Goal: Answer question/provide support: Share knowledge or assist other users

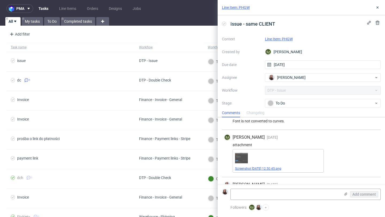
scroll to position [56, 0]
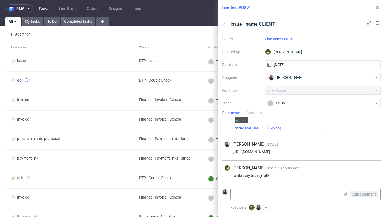
click at [248, 7] on link "Line Item: PHGW" at bounding box center [236, 7] width 28 height 5
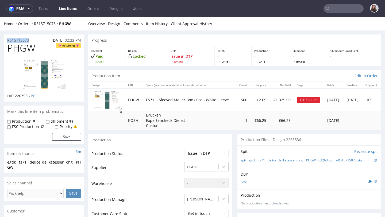
drag, startPoint x: 32, startPoint y: 40, endPoint x: 4, endPoint y: 40, distance: 27.6
click at [4, 40] on div "R515715073 19.09.2025 02:22 PM" at bounding box center [44, 38] width 80 height 9
copy p "R515715073"
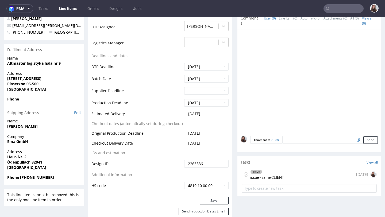
scroll to position [203, 0]
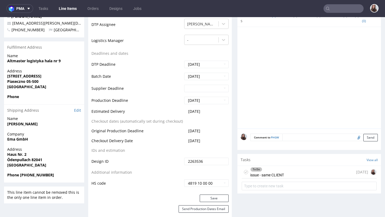
click at [356, 169] on div "[DATE]" at bounding box center [366, 172] width 21 height 6
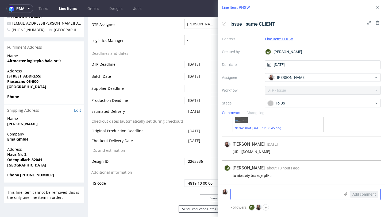
scroll to position [56, 0]
click at [346, 192] on icon at bounding box center [346, 194] width 4 height 4
click at [0, 0] on input "file" at bounding box center [0, 0] width 0 height 0
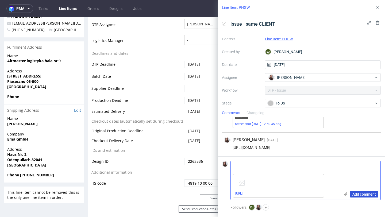
click at [359, 193] on span "Add comment" at bounding box center [364, 195] width 24 height 4
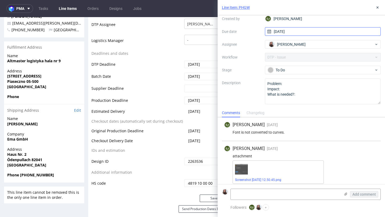
scroll to position [0, 0]
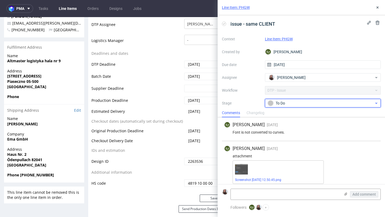
click at [292, 104] on div "To Do" at bounding box center [321, 103] width 106 height 6
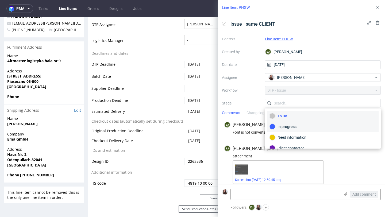
scroll to position [39, 0]
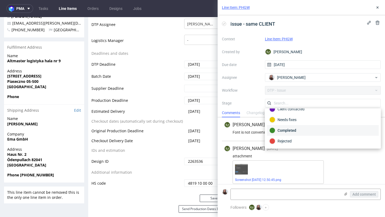
click at [294, 132] on div "Completed" at bounding box center [323, 131] width 107 height 6
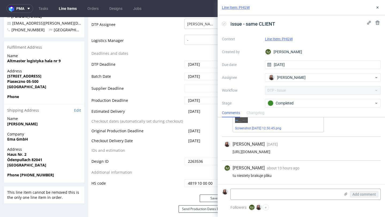
scroll to position [0, 0]
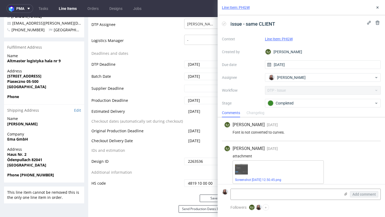
click at [278, 39] on link "Line Item: PHGW" at bounding box center [279, 39] width 28 height 4
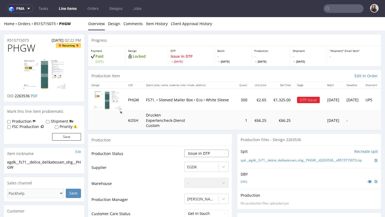
click at [198, 154] on select "Waiting for Artwork Waiting for Diecut Waiting for Mockup Waiting for DTP Waiti…" at bounding box center [206, 153] width 44 height 7
select select "back_for_dtp"
click at [184, 150] on select "Waiting for Artwork Waiting for Diecut Waiting for Mockup Waiting for DTP Waiti…" at bounding box center [206, 153] width 44 height 7
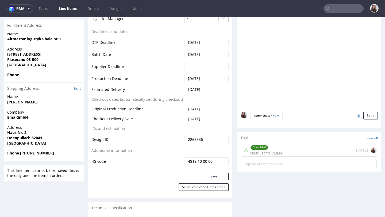
scroll to position [230, 0]
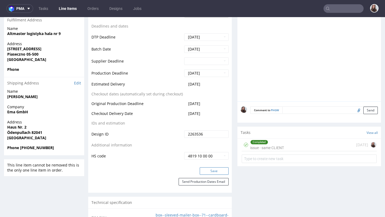
click at [210, 173] on button "Save" at bounding box center [214, 170] width 29 height 7
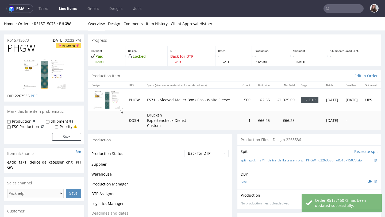
scroll to position [227, 0]
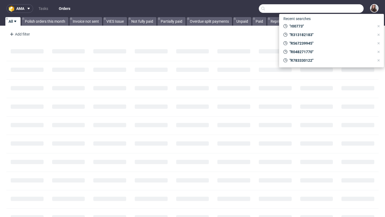
click at [344, 6] on input "text" at bounding box center [311, 8] width 105 height 9
paste input "R783330122"
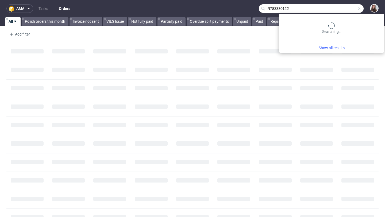
type input "R783330122"
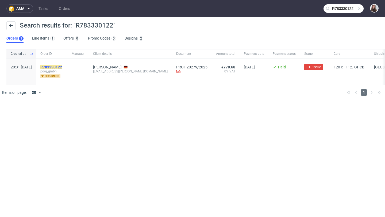
click at [62, 66] on mark "R783330122" at bounding box center [51, 67] width 22 height 4
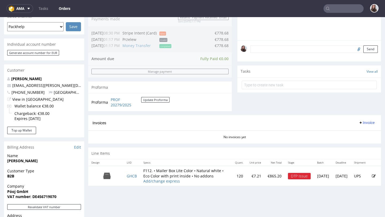
scroll to position [144, 0]
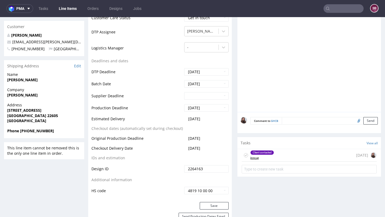
scroll to position [275, 0]
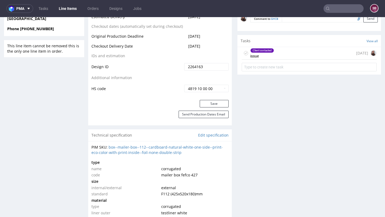
click at [282, 50] on div "Client contacted issue 3 days ago" at bounding box center [309, 53] width 135 height 13
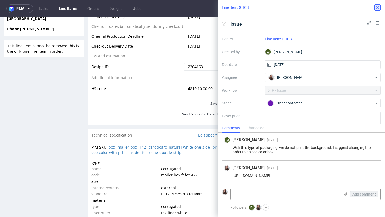
click at [379, 8] on icon at bounding box center [377, 7] width 4 height 4
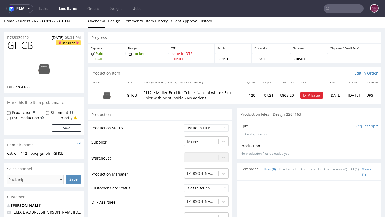
scroll to position [3, 0]
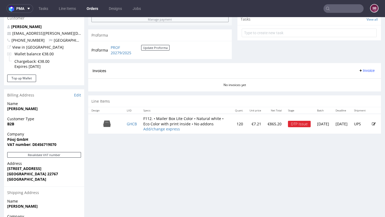
scroll to position [196, 0]
click at [372, 126] on icon at bounding box center [374, 124] width 4 height 4
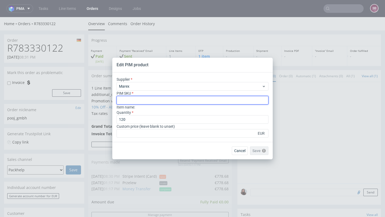
click at [190, 102] on input "text" at bounding box center [193, 100] width 152 height 9
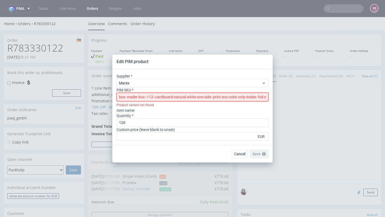
click at [120, 97] on input "box--mailer-box--112--cardboard-natural-white-one-side--print-eco-color-only-in…" at bounding box center [193, 97] width 152 height 9
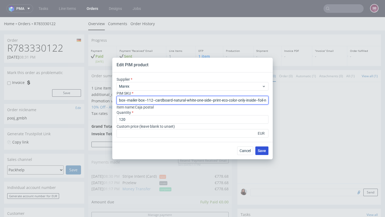
type input "box--mailer-box--112--cardboard-natural-white-one-side--print-eco-color-only-in…"
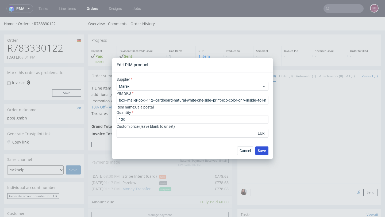
click at [260, 149] on span "Save" at bounding box center [262, 151] width 8 height 4
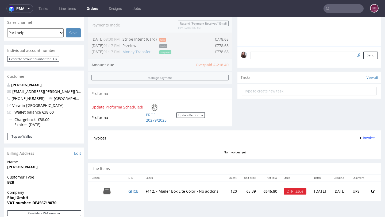
scroll to position [141, 0]
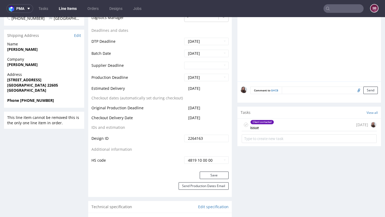
scroll to position [204, 0]
click at [268, 123] on div "Client contacted" at bounding box center [262, 122] width 23 height 4
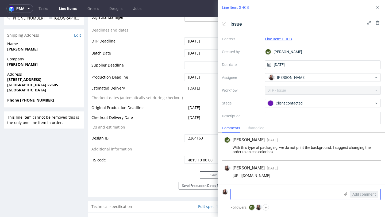
click at [254, 197] on textarea at bounding box center [286, 194] width 110 height 11
click at [262, 192] on textarea "SKU to only In" at bounding box center [286, 194] width 110 height 11
click at [252, 194] on textarea "SKU to only inside" at bounding box center [286, 194] width 110 height 11
click at [245, 194] on textarea "SKU to only inside" at bounding box center [286, 194] width 110 height 11
click at [279, 195] on textarea "SKU to print only inside" at bounding box center [286, 194] width 110 height 11
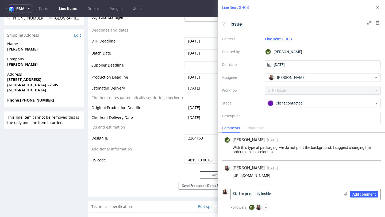
drag, startPoint x: 245, startPoint y: 194, endPoint x: 227, endPoint y: 193, distance: 18.2
click at [227, 194] on div "SKU to print only inside Add comment" at bounding box center [301, 194] width 159 height 11
click at [286, 198] on textarea "print only inside" at bounding box center [286, 194] width 110 height 11
click at [234, 193] on textarea "print only inside -" at bounding box center [286, 194] width 110 height 11
click at [290, 194] on textarea "please print only inside -" at bounding box center [286, 194] width 110 height 11
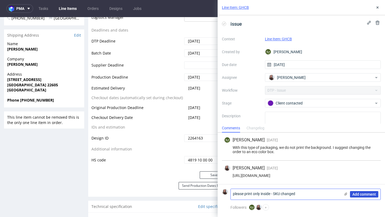
type textarea "please print only inside - SKU changed"
click at [370, 194] on span "Add comment" at bounding box center [364, 195] width 24 height 4
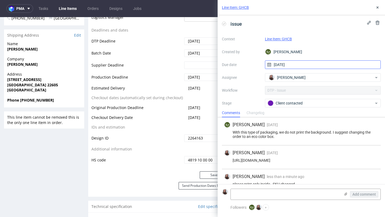
scroll to position [9, 0]
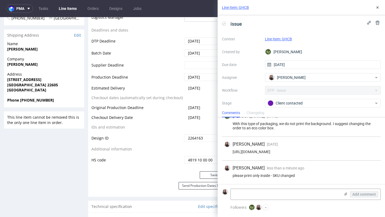
click at [283, 40] on link "Line Item: GHCB" at bounding box center [278, 39] width 27 height 4
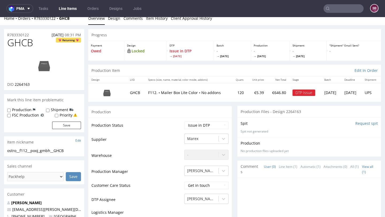
scroll to position [32, 0]
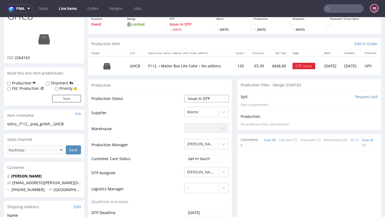
click at [197, 96] on select "Waiting for Artwork Waiting for Diecut Waiting for Mockup Waiting for DTP Waiti…" at bounding box center [206, 98] width 44 height 7
select select "back_for_dtp"
click at [184, 95] on select "Waiting for Artwork Waiting for Diecut Waiting for Mockup Waiting for DTP Waiti…" at bounding box center [206, 98] width 44 height 7
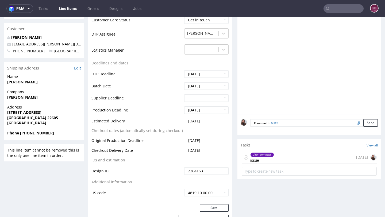
scroll to position [184, 0]
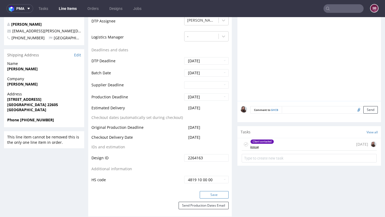
click at [209, 193] on button "Save" at bounding box center [214, 194] width 29 height 7
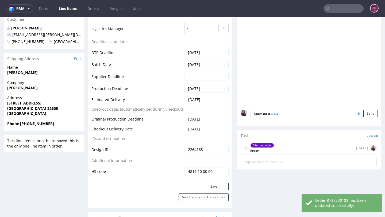
scroll to position [0, 0]
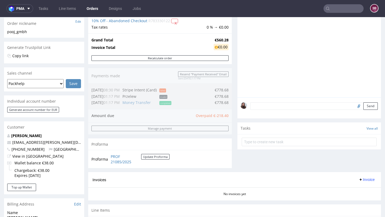
scroll to position [90, 0]
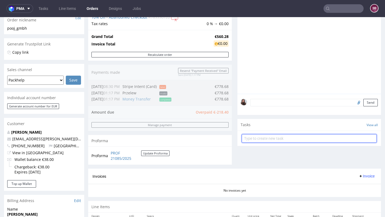
click at [263, 143] on input "text" at bounding box center [309, 138] width 135 height 9
type input "SKU changed to print inside"
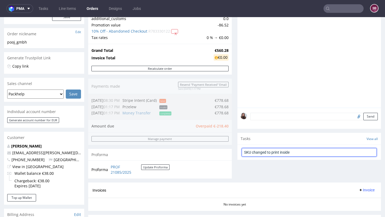
scroll to position [77, 0]
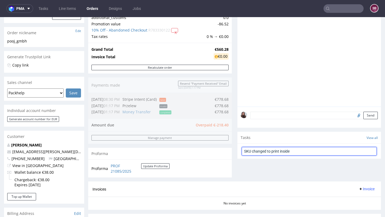
drag, startPoint x: 294, startPoint y: 155, endPoint x: 232, endPoint y: 153, distance: 61.5
click at [232, 153] on div "Progress Payment Owed €-218.40 Payment “Received” Email - Line Items 1 DTP - Pr…" at bounding box center [234, 106] width 293 height 299
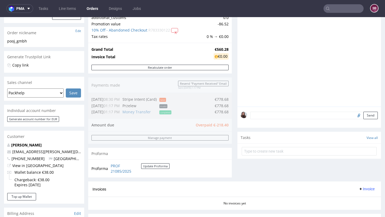
click at [274, 125] on div "Send" at bounding box center [309, 117] width 144 height 21
click at [272, 119] on textarea at bounding box center [314, 115] width 128 height 7
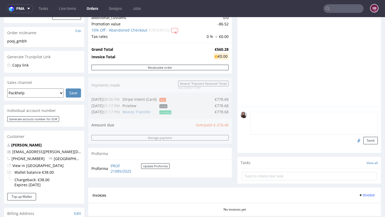
paste textarea "SKU changed to print inside"
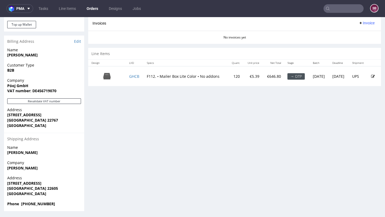
scroll to position [250, 0]
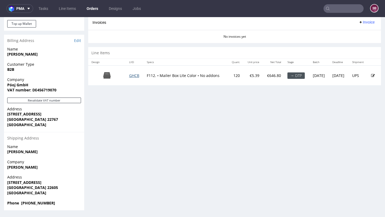
type textarea "SKU changed to print inside"
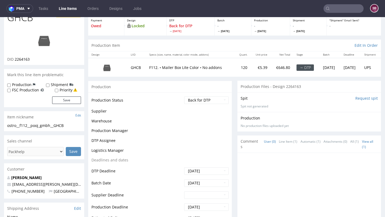
scroll to position [102, 0]
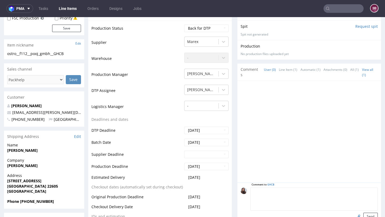
click at [289, 189] on textarea at bounding box center [314, 199] width 128 height 23
paste textarea "SKU changed to print inside"
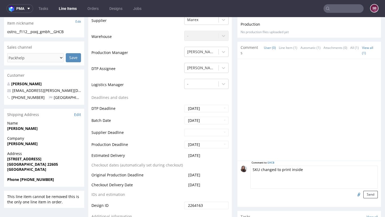
scroll to position [125, 0]
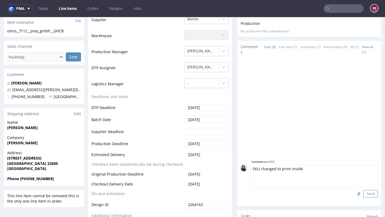
type textarea "SKU changed to print inside"
click at [363, 193] on button "Send" at bounding box center [370, 193] width 14 height 7
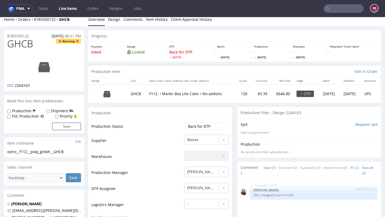
scroll to position [0, 0]
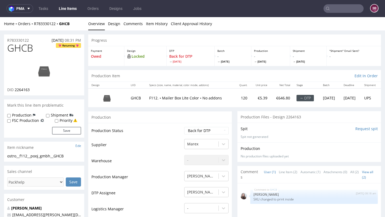
click at [28, 37] on div "R783330122 21.09.2025 08:31 PM" at bounding box center [44, 38] width 80 height 9
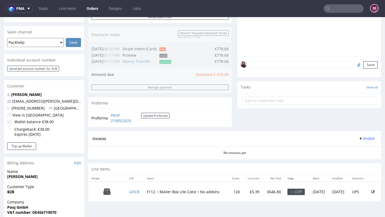
scroll to position [137, 0]
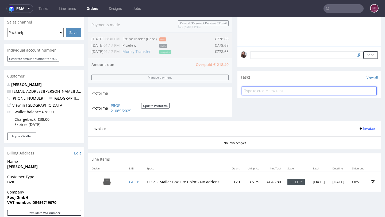
click at [267, 94] on input "text" at bounding box center [309, 91] width 135 height 9
type input "refund"
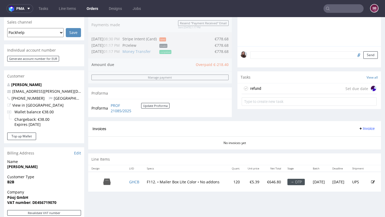
click at [267, 94] on div "refund Set due date" at bounding box center [309, 88] width 135 height 11
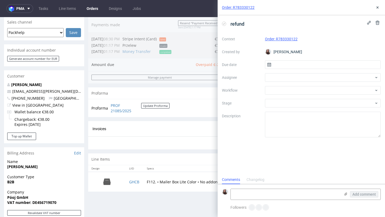
scroll to position [4, 0]
click at [286, 64] on input "text" at bounding box center [323, 64] width 116 height 9
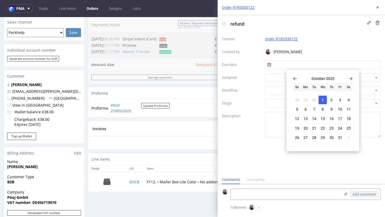
click at [323, 98] on span "1" at bounding box center [323, 99] width 2 height 5
type input "[DATE]"
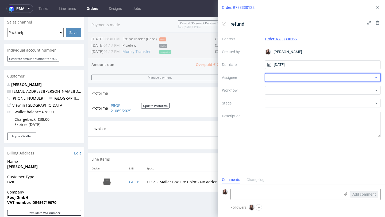
click at [292, 77] on div at bounding box center [323, 77] width 116 height 9
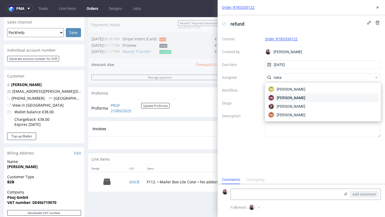
type input "nata"
click at [288, 97] on span "Natalia Kaczorowska" at bounding box center [291, 97] width 29 height 5
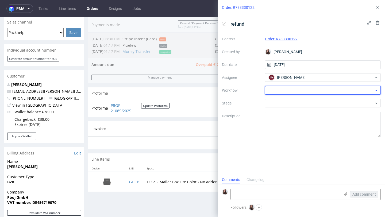
click at [280, 90] on div at bounding box center [323, 90] width 116 height 9
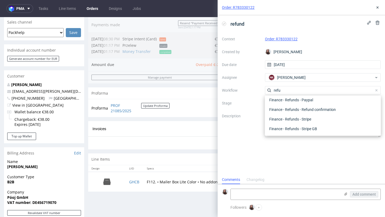
scroll to position [29, 0]
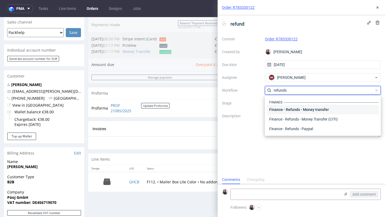
type input "refunds"
click at [328, 108] on div "Finance - Refunds - Money transfer" at bounding box center [323, 110] width 112 height 10
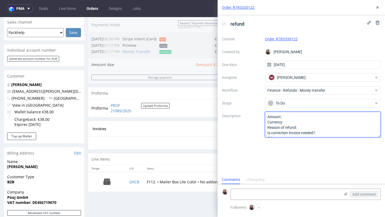
click at [305, 116] on textarea "Amount: Currency: Reason of refund: Is correction invoice needed?: Other:" at bounding box center [323, 125] width 116 height 26
click at [298, 123] on textarea "Amount: Currency: Reason of refund: Is correction invoice needed?: Other:" at bounding box center [323, 125] width 116 height 26
click at [305, 128] on textarea "Amount: Currency: Reason of refund: Is correction invoice needed?: Other:" at bounding box center [323, 125] width 116 height 26
click at [300, 126] on textarea "Amount: Currency: Reason of refund: Is correction invoice needed?: Other:" at bounding box center [323, 125] width 116 height 26
paste textarea "SKU changed to print inside"
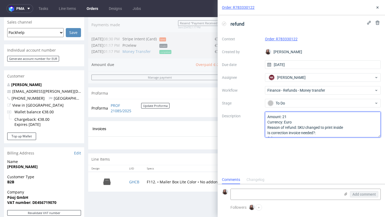
click at [321, 133] on textarea "Amount: Currency: Reason of refund: Is correction invoice needed?: Other:" at bounding box center [323, 125] width 116 height 26
type textarea "Amount: 21 Currency: Euro Reason of refund: SKU changed to print inside Is corr…"
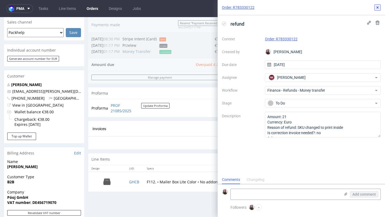
click at [378, 7] on icon at bounding box center [377, 7] width 4 height 4
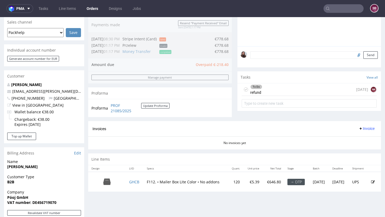
click at [296, 93] on div "To Do refund today NK" at bounding box center [309, 89] width 135 height 13
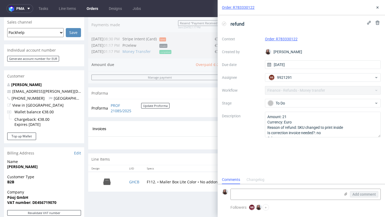
scroll to position [4, 0]
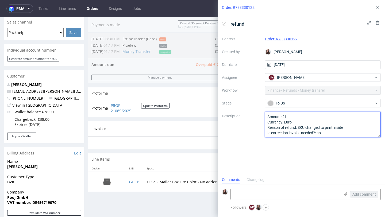
click at [292, 115] on textarea "Amount: 21 Currency: Euro Reason of refund: SKU changed to print inside Is corr…" at bounding box center [323, 125] width 116 height 26
type textarea "Amount: 218,40 Currency: Euro Reason of refund: SKU changed to print inside Is …"
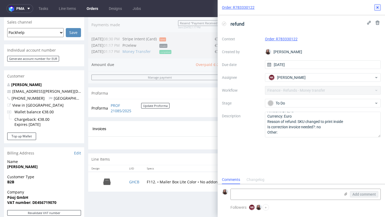
click at [378, 8] on icon at bounding box center [377, 7] width 4 height 4
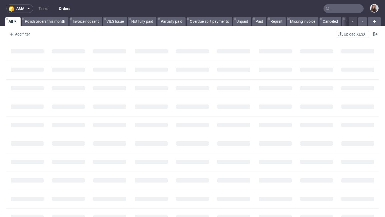
click at [342, 8] on input "text" at bounding box center [344, 8] width 40 height 9
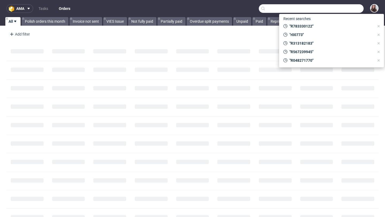
paste input "R783330122"
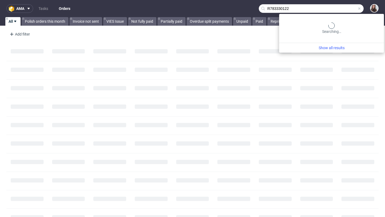
type input "R783330122"
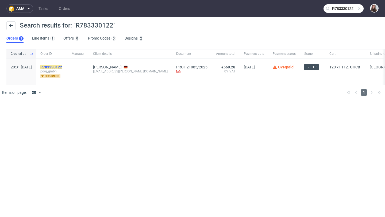
click at [62, 68] on mark "R783330122" at bounding box center [51, 67] width 22 height 4
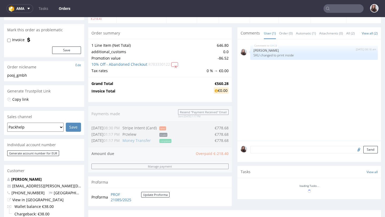
scroll to position [174, 0]
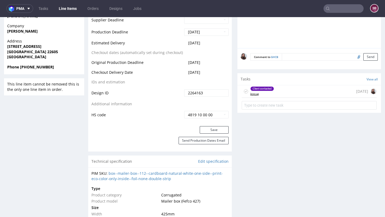
scroll to position [260, 0]
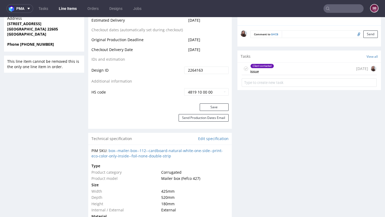
click at [276, 72] on div "Client contacted issue [DATE]" at bounding box center [309, 69] width 135 height 13
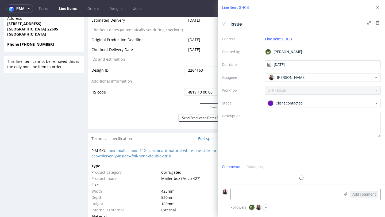
scroll to position [9, 0]
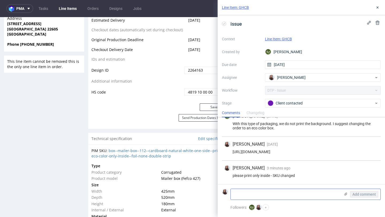
click at [259, 197] on textarea at bounding box center [286, 194] width 110 height 11
paste textarea "[URL][DOMAIN_NAME]"
type textarea "[URL][DOMAIN_NAME]"
click at [362, 194] on span "Add comment" at bounding box center [364, 195] width 24 height 4
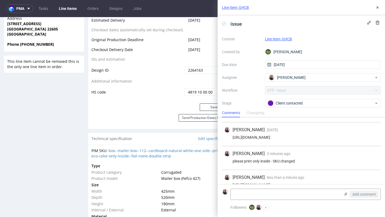
scroll to position [32, 0]
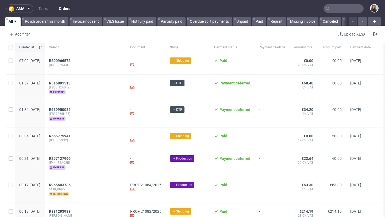
click at [336, 6] on input "text" at bounding box center [344, 8] width 40 height 9
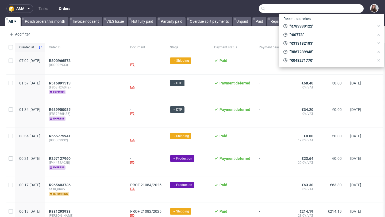
paste input "R783330122"
type input "R783330122"
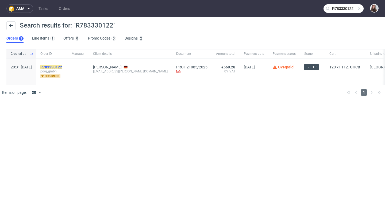
click at [62, 67] on mark "R783330122" at bounding box center [51, 67] width 22 height 4
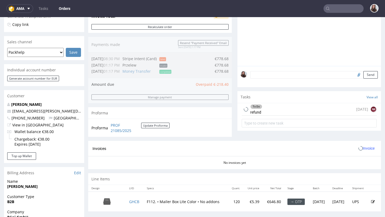
scroll to position [227, 0]
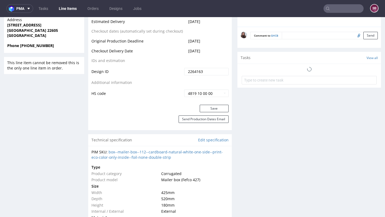
scroll to position [259, 0]
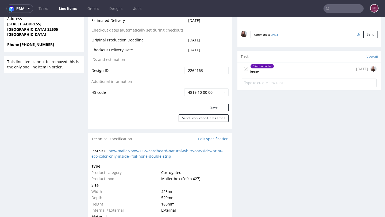
click at [285, 70] on div "Client contacted issue [DATE]" at bounding box center [309, 69] width 135 height 13
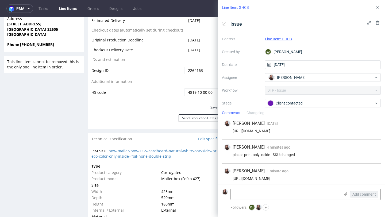
scroll to position [32, 0]
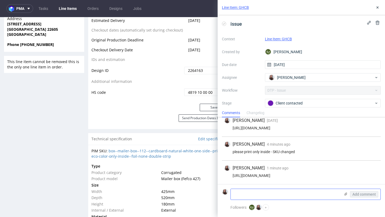
click at [248, 194] on textarea at bounding box center [286, 194] width 110 height 11
paste textarea "Kolor bazowy wewnątrz to [PERSON_NAME], kod HEX: #FFFFFF, wszystkie czerwone de…"
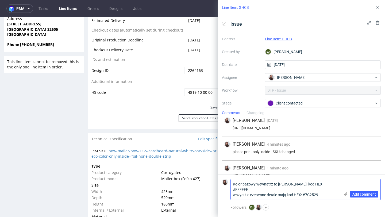
scroll to position [0, 0]
type textarea "Kolor bazowy wewnątrz to [PERSON_NAME], kod HEX: #FFFFFF, wszystkie czerwone de…"
click at [356, 193] on span "Add comment" at bounding box center [364, 195] width 24 height 4
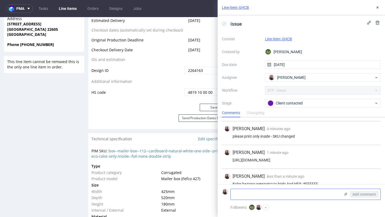
scroll to position [60, 0]
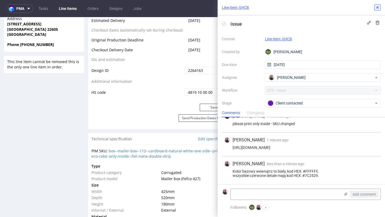
click at [378, 9] on icon at bounding box center [377, 7] width 4 height 4
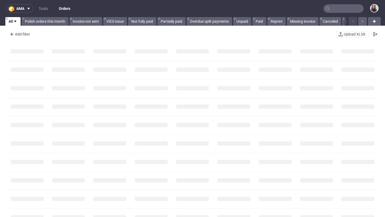
click at [338, 7] on input "text" at bounding box center [344, 8] width 40 height 9
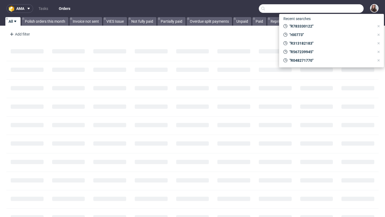
paste input "R165562675"
type input "R165562675"
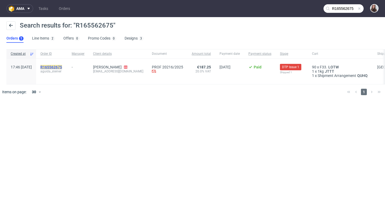
click at [62, 66] on mark "R165562675" at bounding box center [51, 67] width 22 height 4
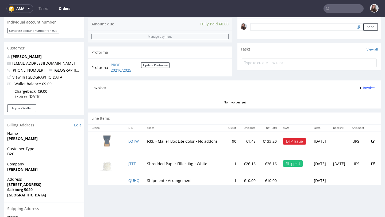
scroll to position [168, 0]
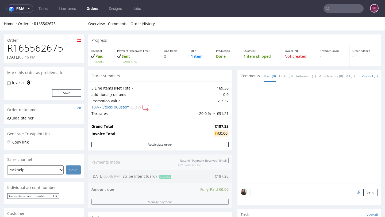
click at [339, 11] on input "text" at bounding box center [344, 8] width 40 height 9
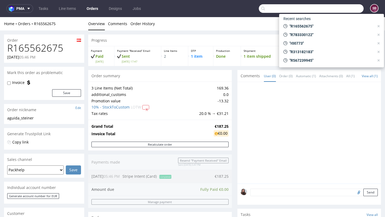
paste input "#R824391470"
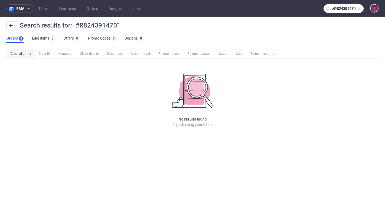
click at [333, 9] on input "#R824391470" at bounding box center [344, 8] width 40 height 9
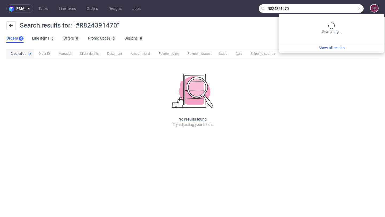
type input "R824391470"
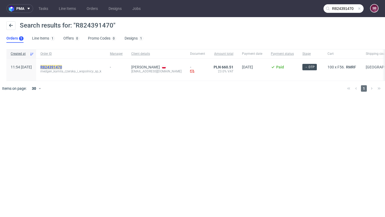
click at [62, 66] on mark "R824391470" at bounding box center [51, 67] width 22 height 4
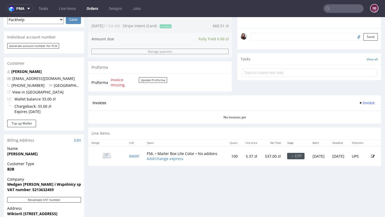
scroll to position [161, 0]
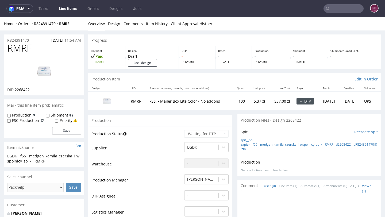
click at [107, 100] on img at bounding box center [107, 101] width 27 height 15
click at [118, 24] on link "Design" at bounding box center [114, 23] width 12 height 13
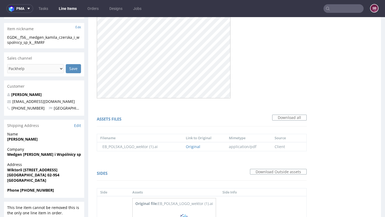
scroll to position [121, 0]
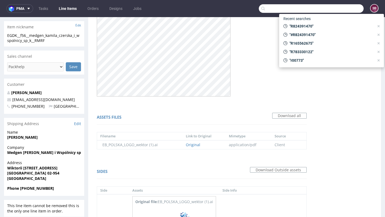
click at [336, 7] on input "text" at bounding box center [311, 8] width 105 height 9
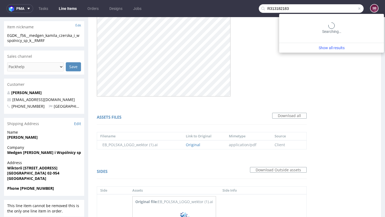
type input "R313182183"
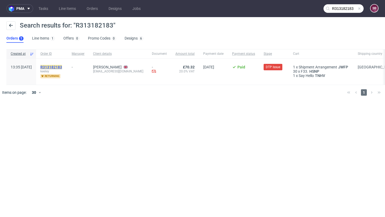
click at [62, 66] on mark "R313182183" at bounding box center [51, 67] width 22 height 4
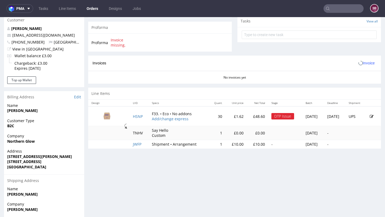
scroll to position [194, 0]
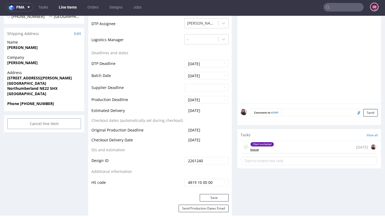
scroll to position [206, 0]
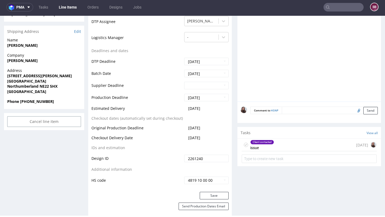
click at [285, 144] on div "Client contacted issue [DATE]" at bounding box center [309, 145] width 135 height 13
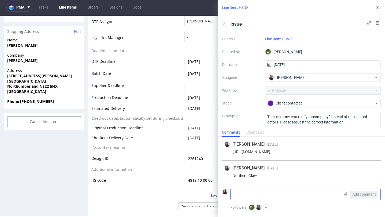
click at [263, 194] on textarea at bounding box center [286, 194] width 110 height 11
paste textarea "R313182183"
type textarea "R313182183"
drag, startPoint x: 263, startPoint y: 194, endPoint x: 214, endPoint y: 189, distance: 48.3
click at [214, 190] on div "Line Item: HSNP issue Context Line Item: HSNP Created by [PERSON_NAME] Due date…" at bounding box center [298, 108] width 174 height 217
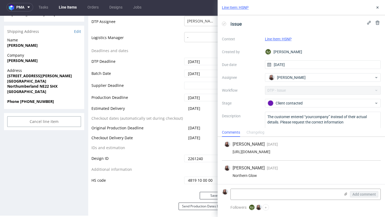
paste textarea "Facebook is - [GEOGRAPHIC_DATA] Instagram is - northern_glow_candles Website is…"
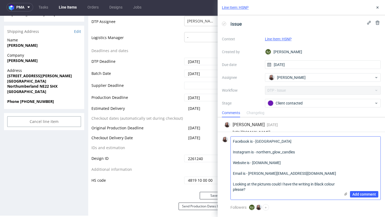
click at [233, 150] on textarea "Facebook is - [GEOGRAPHIC_DATA] Instagram is - northern_glow_candles Website is…" at bounding box center [286, 168] width 110 height 63
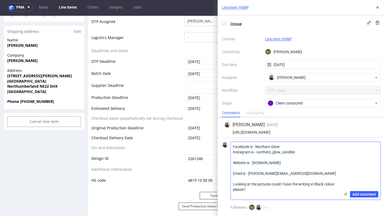
click at [233, 164] on textarea "Facebook is - Northern Glow Instagram is - northern_glow_candles Website is - […" at bounding box center [286, 171] width 110 height 58
click at [233, 174] on textarea "Facebook is - Northern Glow Instagram is - northern_glow_candles Website is - […" at bounding box center [286, 173] width 110 height 52
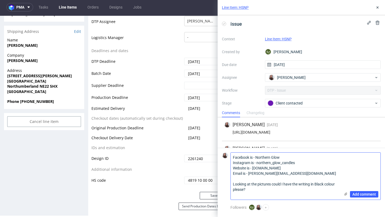
click at [233, 183] on textarea "Facebook is - Northern Glow Instagram is - northern_glow_candles Website is - […" at bounding box center [286, 176] width 110 height 47
click at [297, 190] on textarea "Facebook is - Northern Glow Instagram is - northern_glow_candles Website is - […" at bounding box center [286, 176] width 110 height 47
type textarea "Facebook is - Northern Glow Instagram is - northern_glow_candles Website is - […"
click at [360, 192] on button "Add comment" at bounding box center [364, 194] width 28 height 6
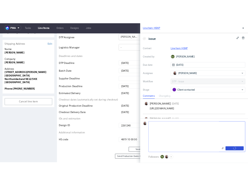
scroll to position [26, 0]
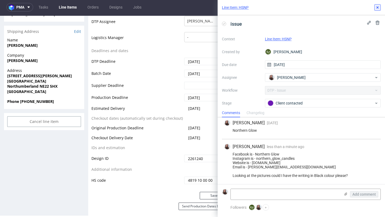
click at [378, 7] on use at bounding box center [377, 7] width 2 height 2
